Goal: Task Accomplishment & Management: Manage account settings

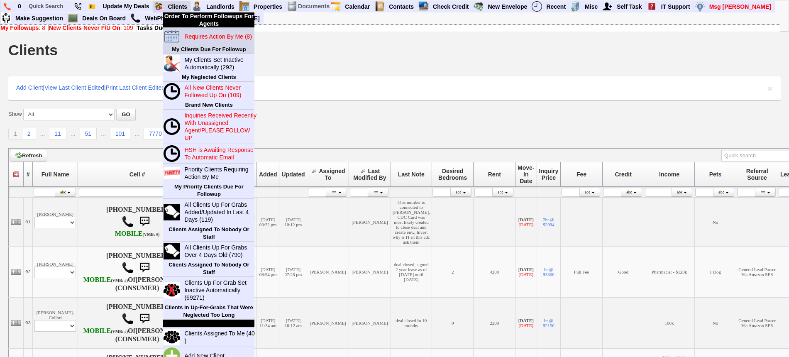
click at [199, 35] on blink "Requires Action By Me (8)" at bounding box center [218, 36] width 68 height 7
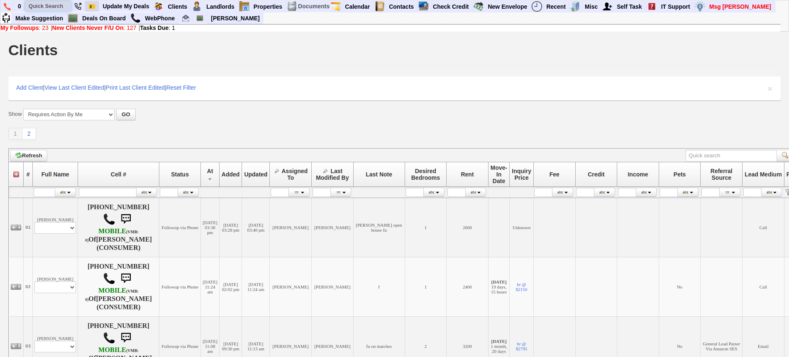
click at [59, 8] on input "text" at bounding box center [48, 6] width 46 height 10
paste input "845-505-5661"
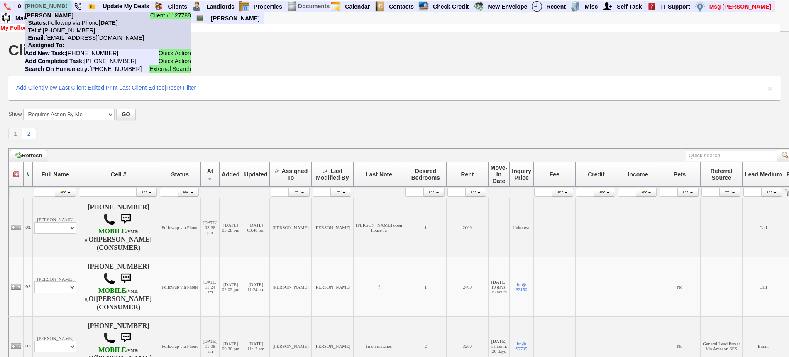
type input "845-505-5661"
click at [71, 20] on nobr "Status: Followup via Phone Wednesday, September 10th, 2025" at bounding box center [71, 23] width 93 height 7
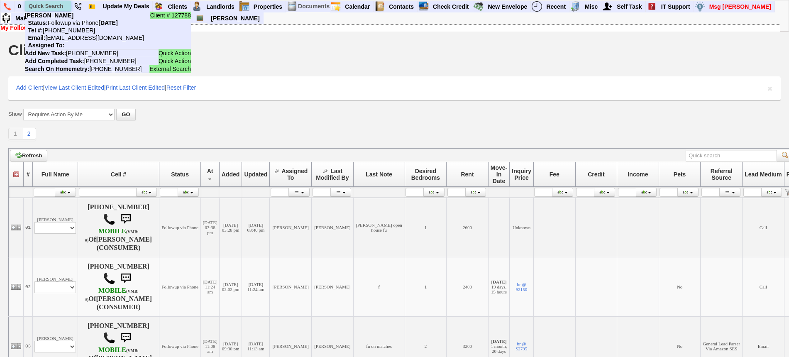
click at [54, 6] on input "text" at bounding box center [48, 6] width 46 height 10
paste input "914-612-3914"
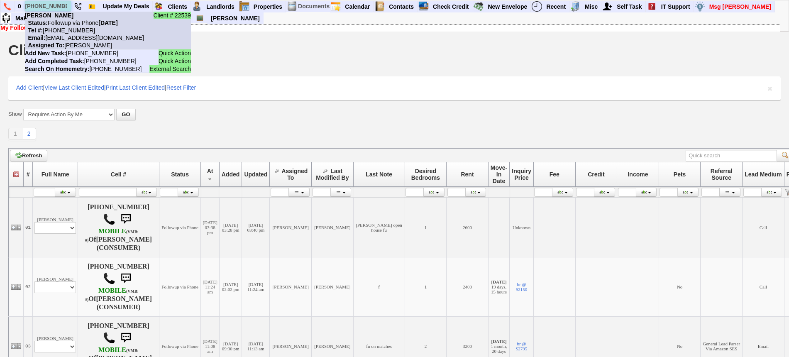
type input "914-612-3914"
click at [54, 27] on nobr "Tel #: 914-612-3914" at bounding box center [60, 30] width 70 height 7
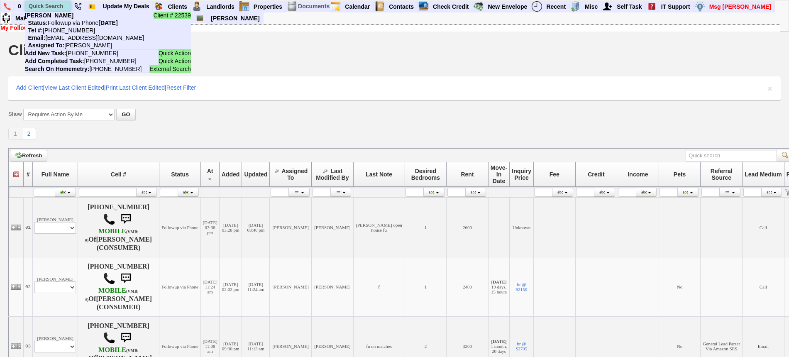
click at [59, 3] on input "text" at bounding box center [48, 6] width 46 height 10
paste input "914-496-7696"
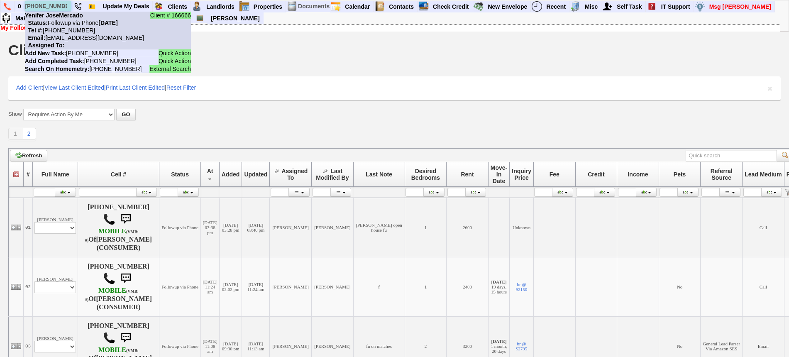
type input "914-496-7696"
click at [68, 23] on nobr "Status: Followup via Phone Wednesday, September 10th, 2025" at bounding box center [71, 23] width 93 height 7
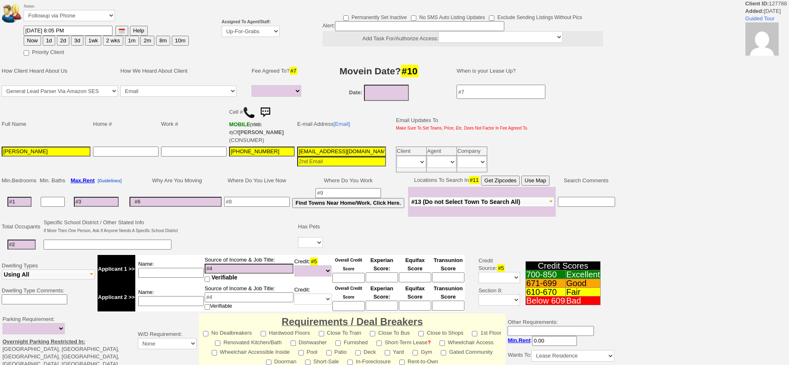
select select
drag, startPoint x: 0, startPoint y: 0, endPoint x: 257, endPoint y: 35, distance: 258.9
click at [257, 35] on select "Up-For-Grabs ***** STAFF ***** Bob Bruno 914-419-3579 Cristy Liberto 914-486-10…" at bounding box center [251, 31] width 58 height 11
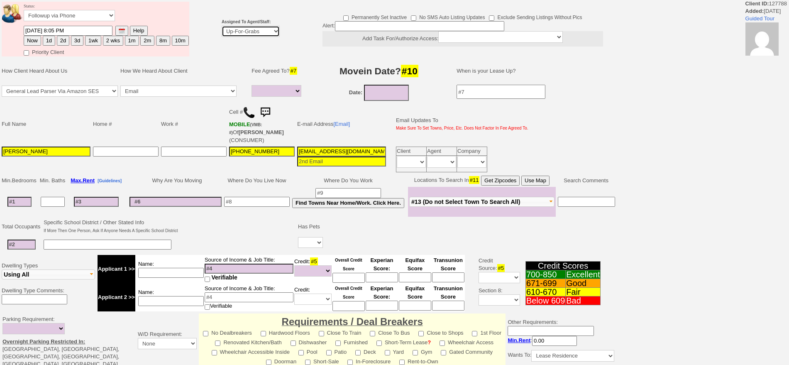
select select "148"
click at [222, 26] on select "Up-For-Grabs ***** STAFF ***** Bob Bruno 914-419-3579 Cristy Liberto 914-486-10…" at bounding box center [251, 31] width 58 height 11
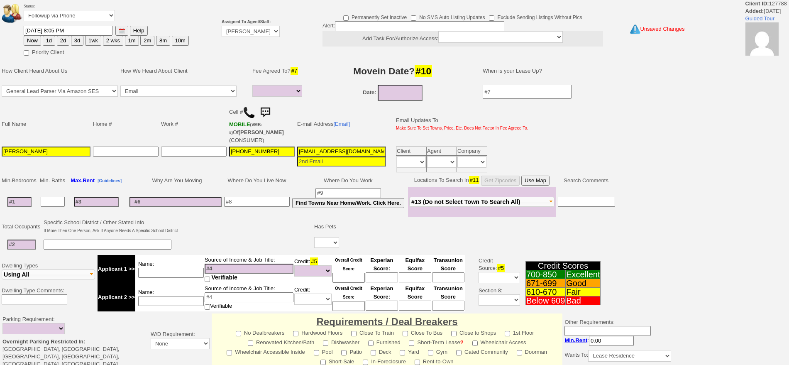
click at [35, 40] on button "Now" at bounding box center [32, 41] width 17 height 10
type input "09/11/2025 08:48 AM"
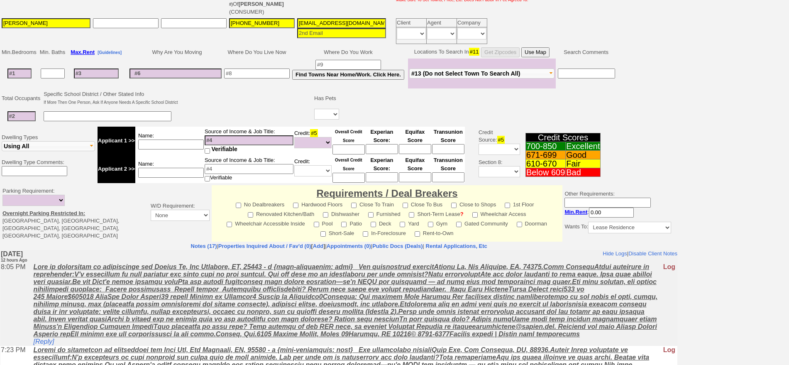
scroll to position [226, 0]
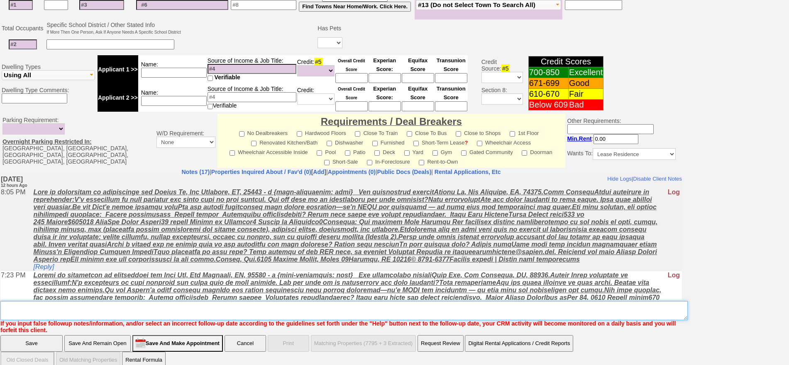
click at [368, 301] on textarea "Insert New Note Here" at bounding box center [343, 310] width 687 height 19
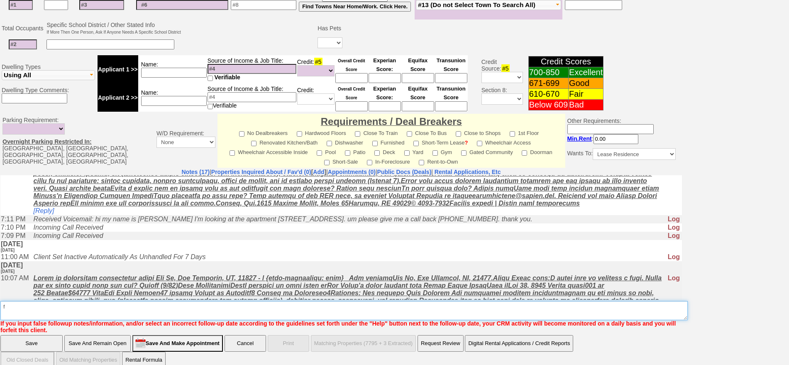
scroll to position [156, 0]
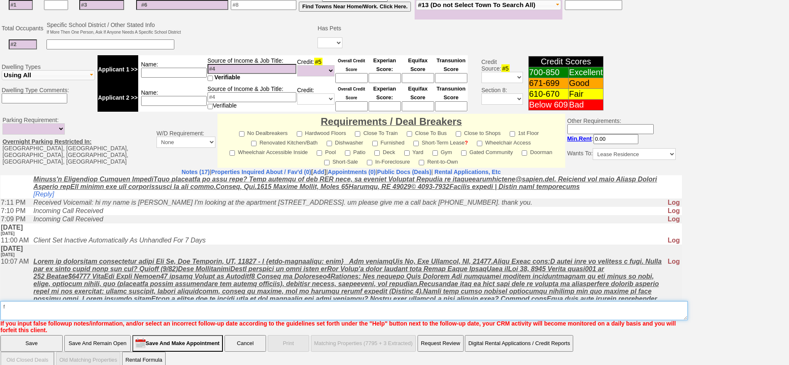
type textarea "f"
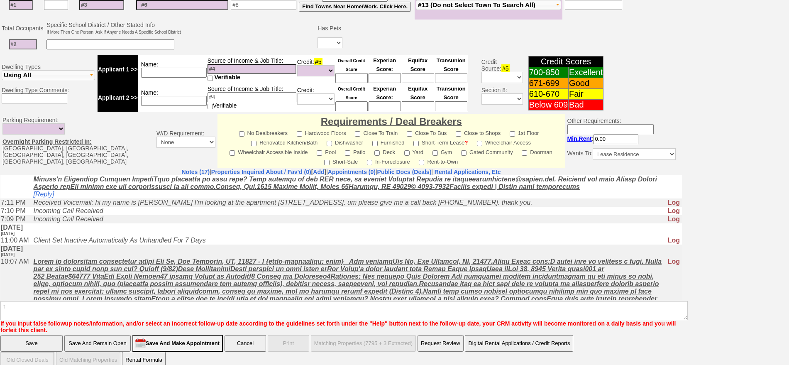
click input "Save" at bounding box center [31, 343] width 62 height 17
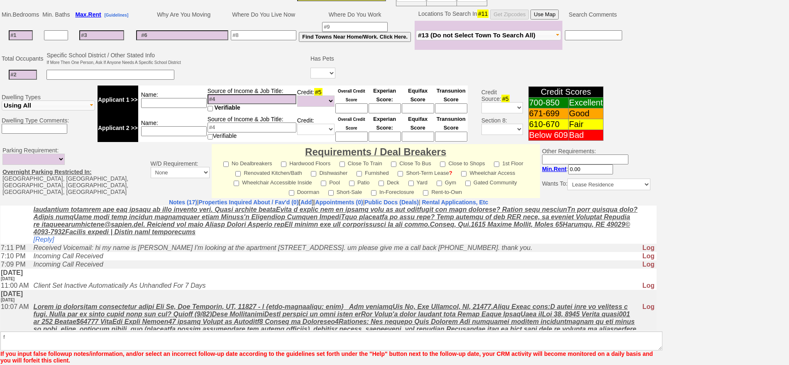
scroll to position [163, 0]
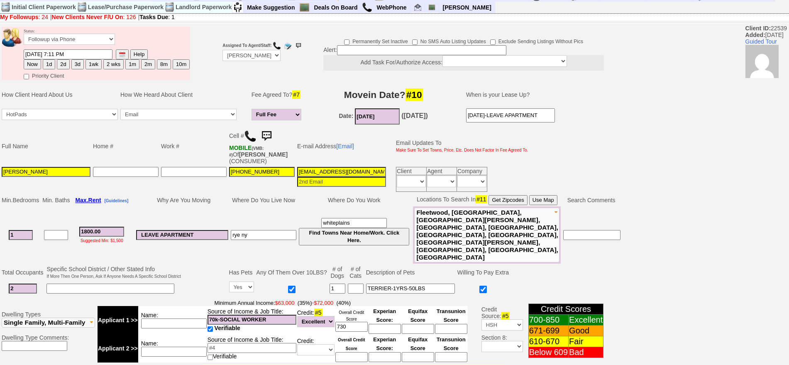
scroll to position [44, 0]
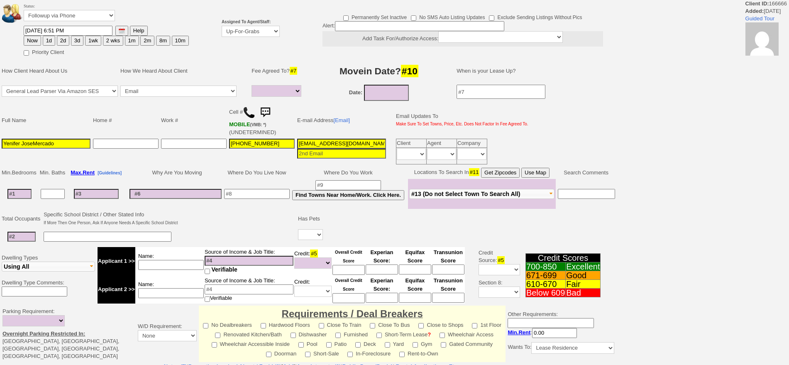
select select
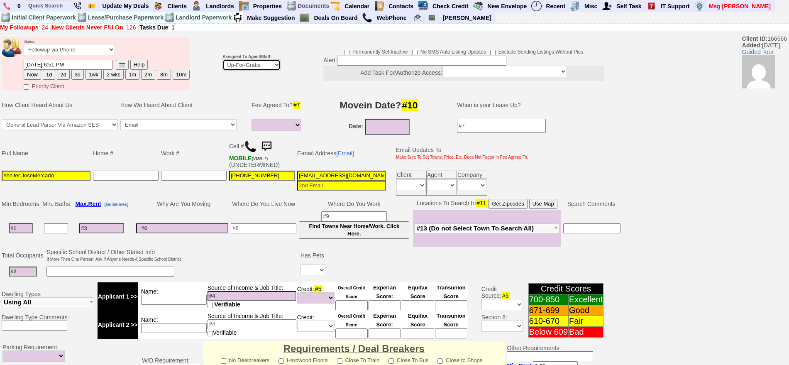
click at [245, 65] on select "Up-For-Grabs ***** STAFF ***** Bob Bruno 914-419-3579 Cristy Liberto 914-486-10…" at bounding box center [251, 64] width 58 height 11
select select "148"
click at [222, 59] on select "Up-For-Grabs ***** STAFF ***** Bob Bruno 914-419-3579 Cristy Liberto 914-486-10…" at bounding box center [251, 64] width 58 height 11
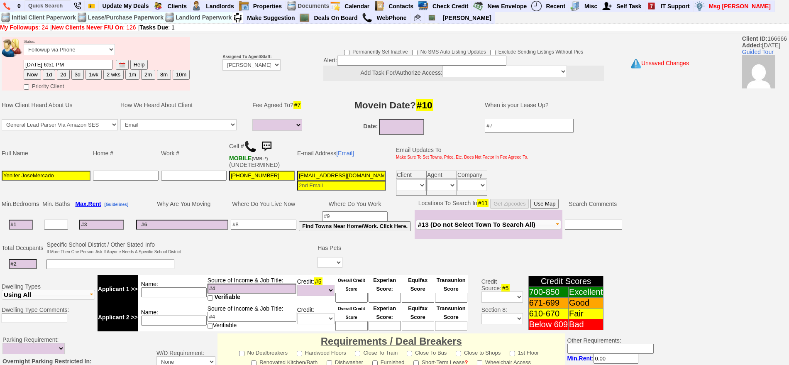
click at [44, 70] on button "1d" at bounding box center [49, 75] width 12 height 10
type input "09/12/2025 08:49 AM"
drag, startPoint x: 782, startPoint y: 115, endPoint x: 720, endPoint y: 311, distance: 206.1
click at [789, 338] on html "0 Bookmark This Page Organize Update My Deals Clients Add New Client" at bounding box center [394, 297] width 789 height 595
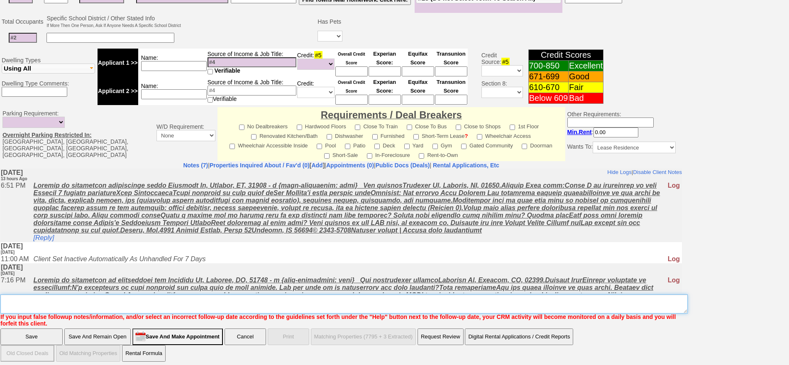
click at [386, 298] on textarea "Insert New Note Here" at bounding box center [343, 303] width 687 height 19
type textarea "f"
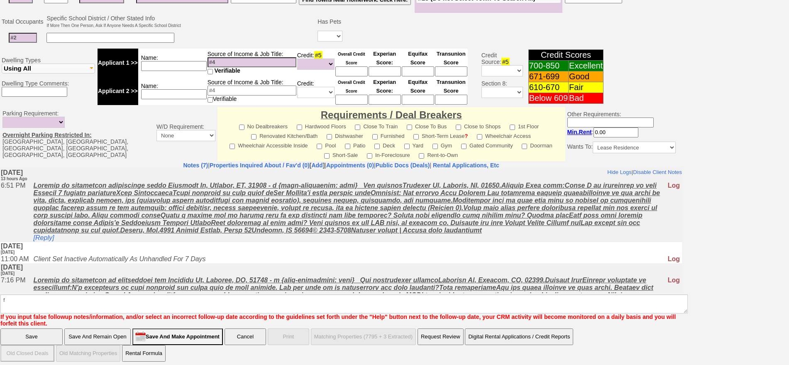
click input "Save" at bounding box center [31, 336] width 62 height 17
